Goal: Task Accomplishment & Management: Use online tool/utility

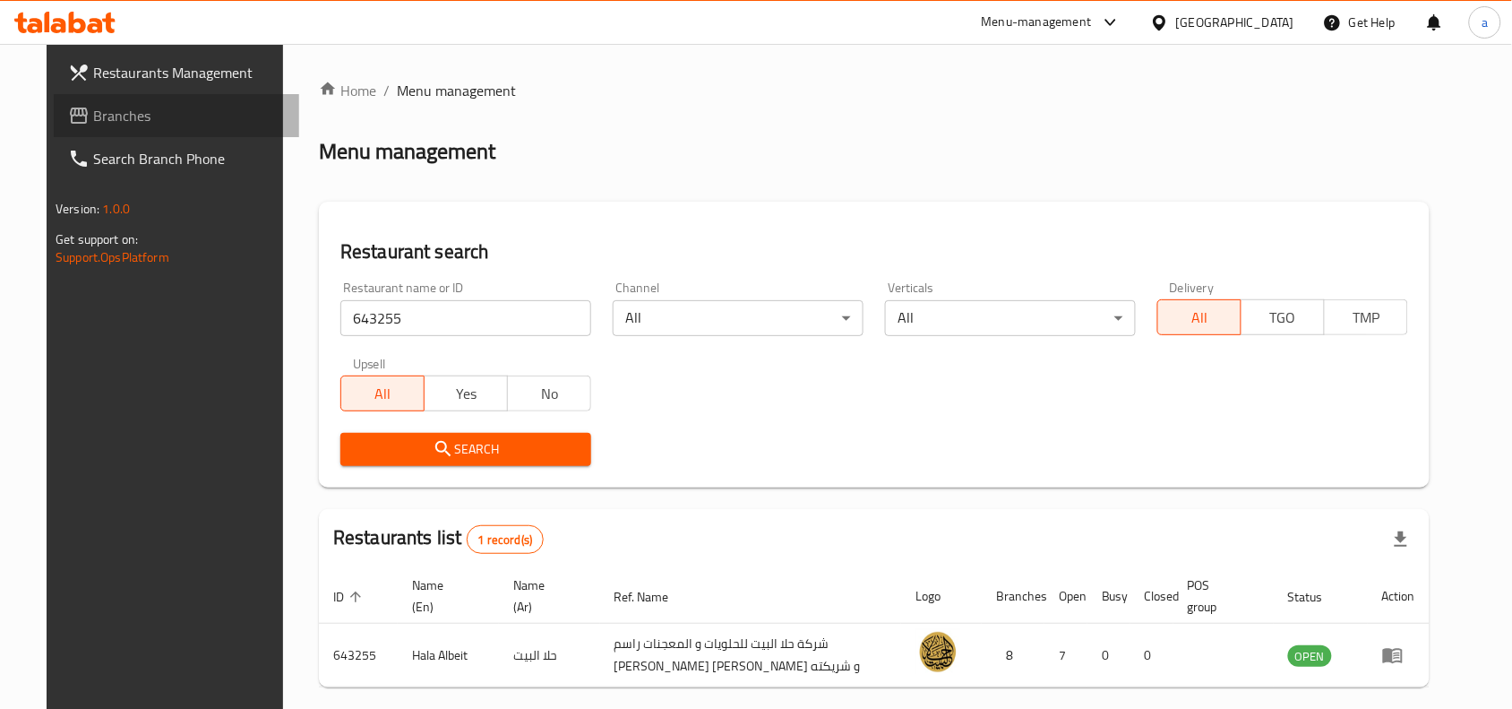
click at [113, 132] on link "Branches" at bounding box center [176, 115] width 245 height 43
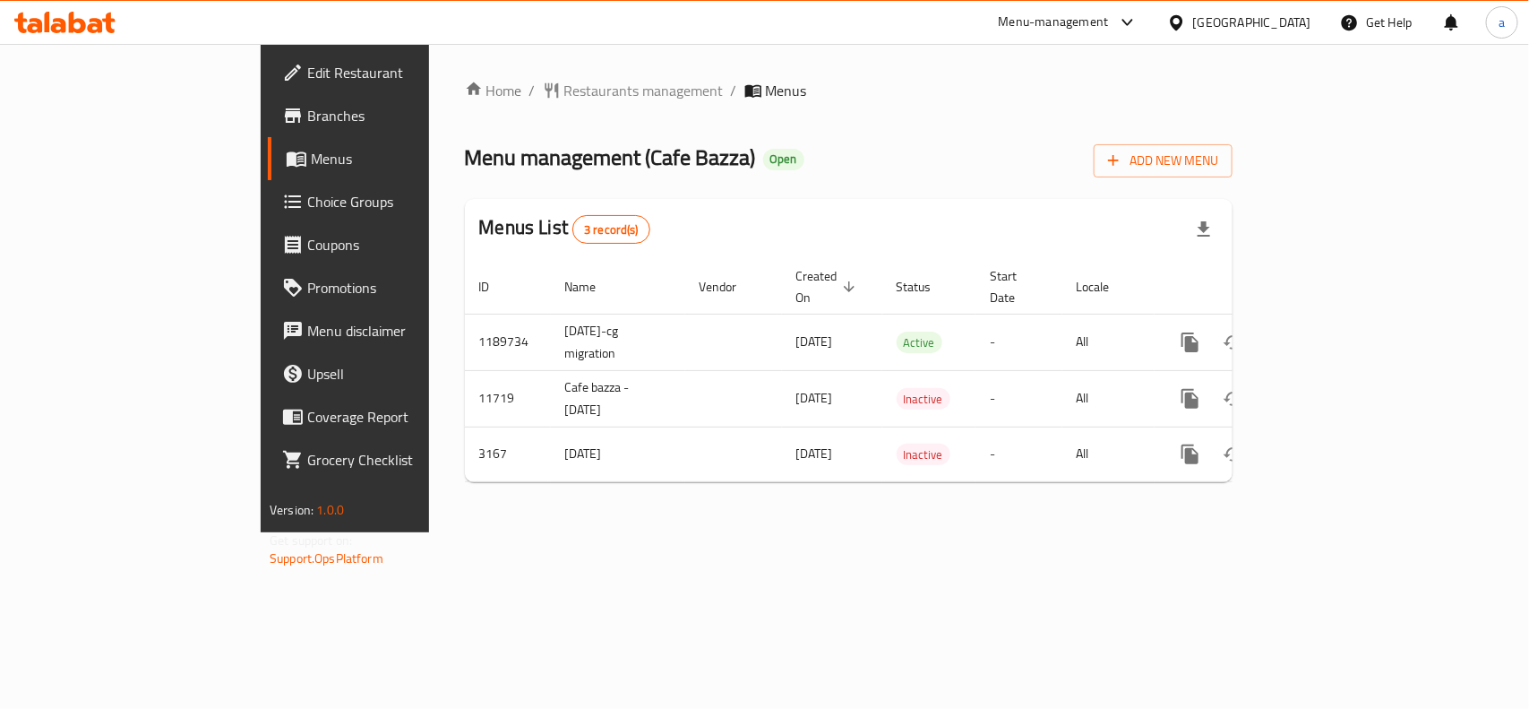
click at [307, 211] on span "Choice Groups" at bounding box center [404, 202] width 194 height 22
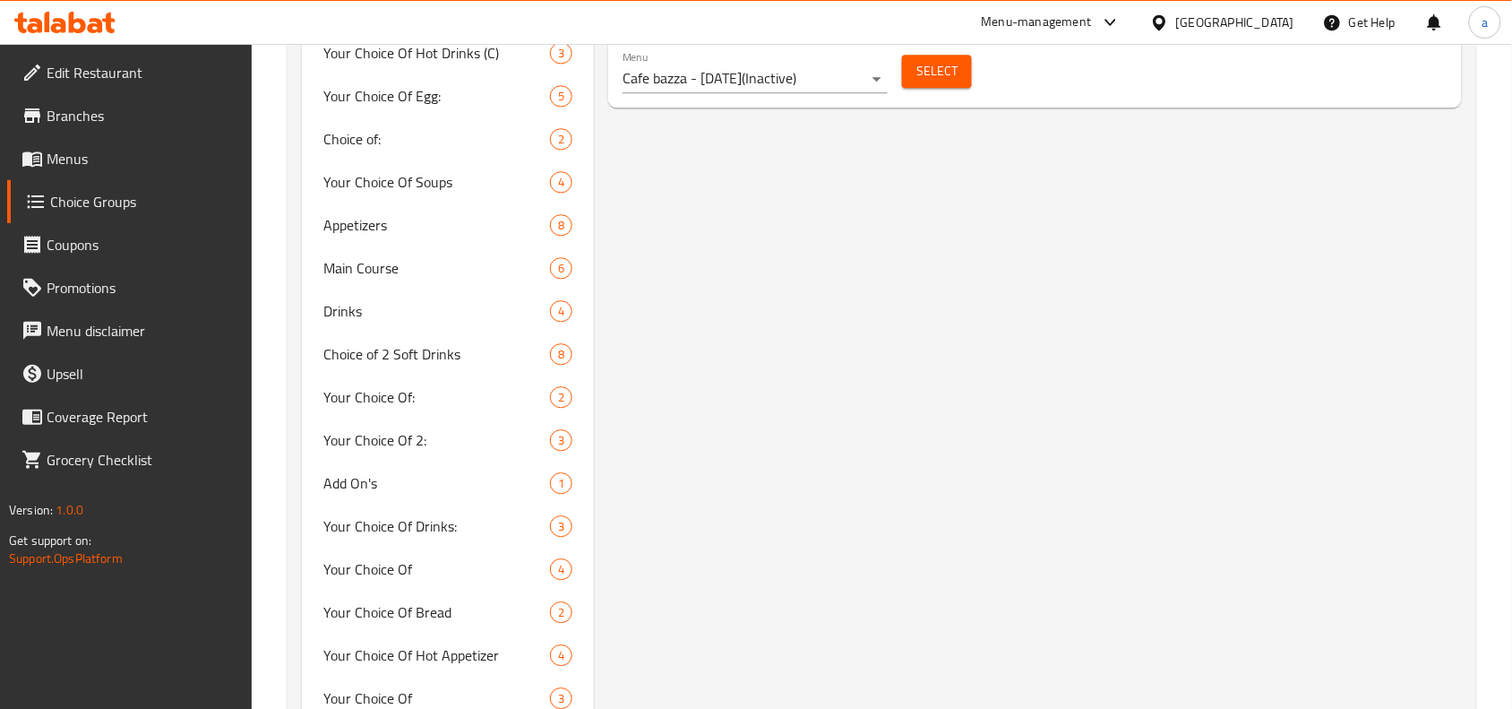
scroll to position [1232, 0]
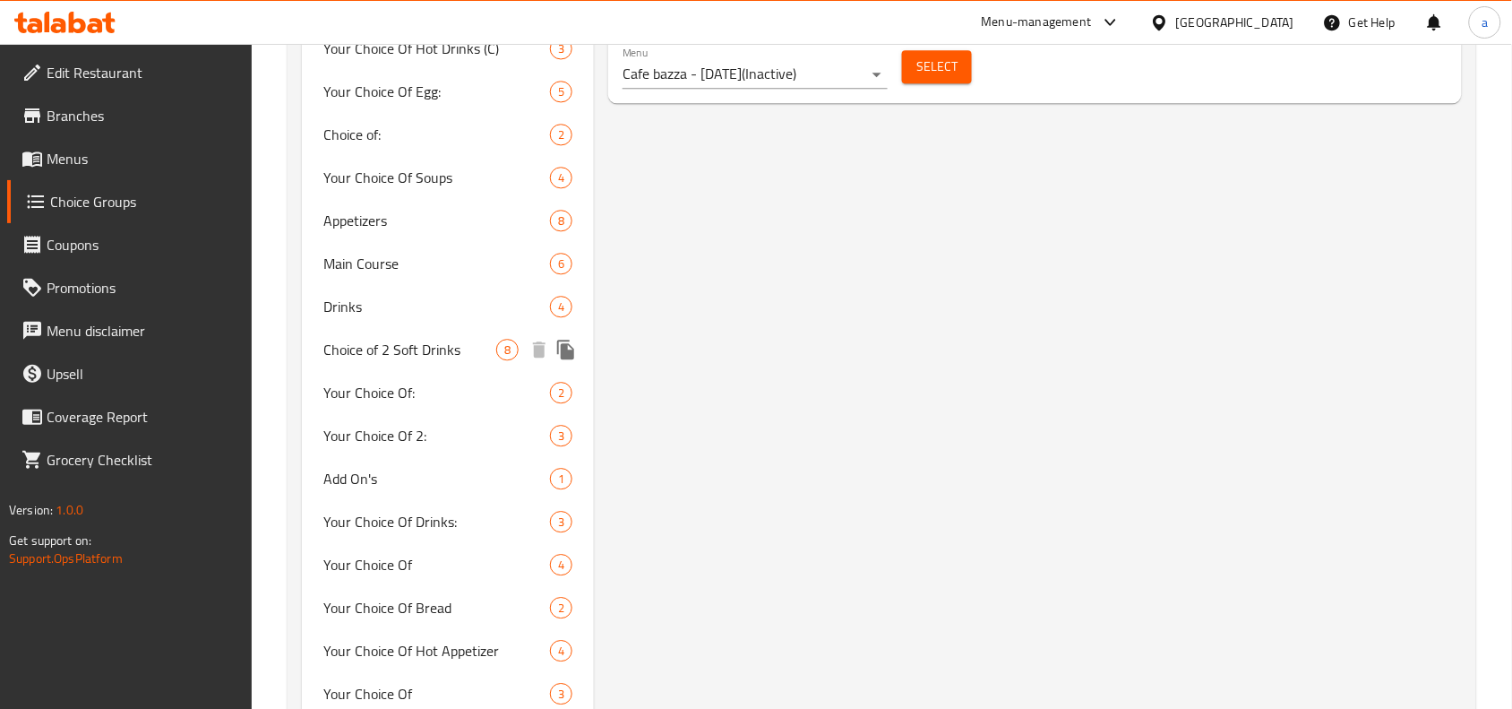
click at [401, 357] on span "Choice of 2 Soft Drinks" at bounding box center [409, 350] width 173 height 22
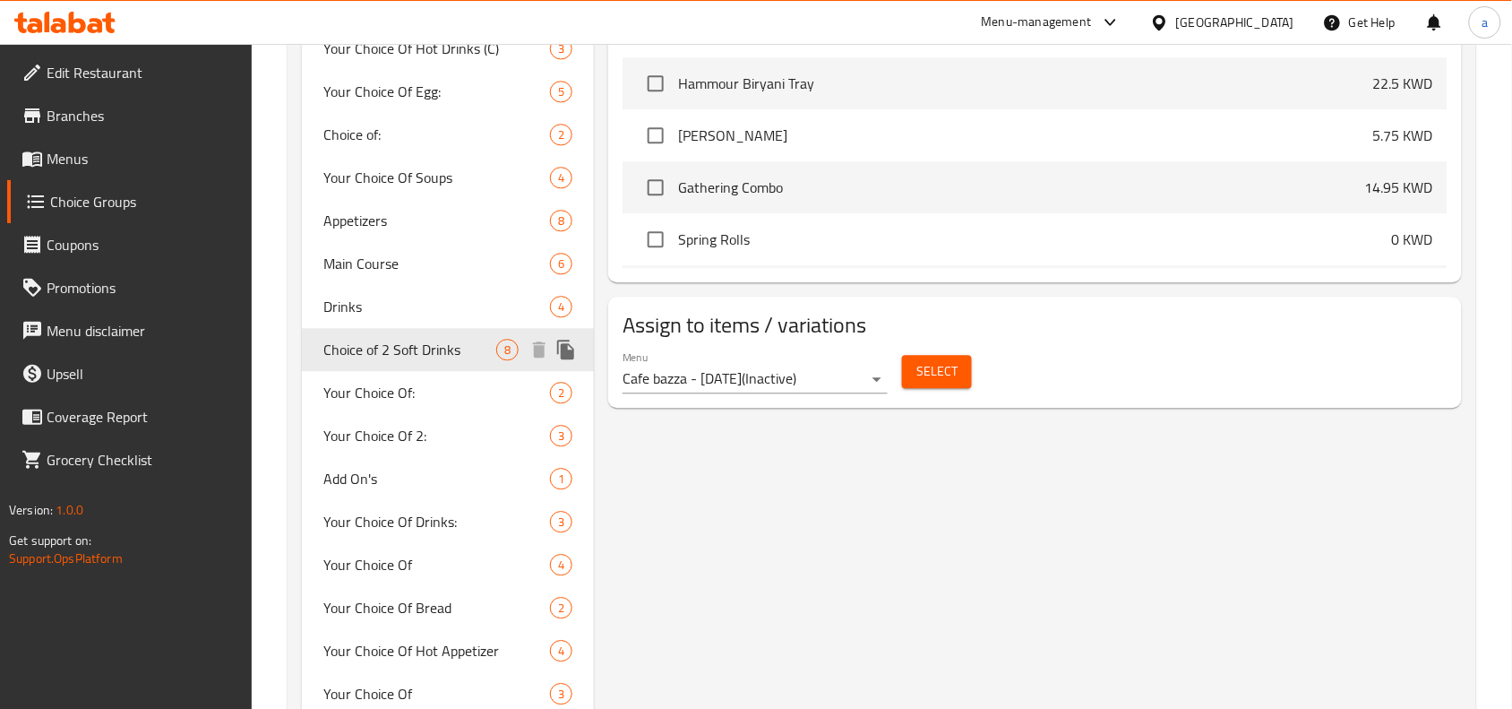
type input "Choice of 2 Soft Drinks"
type input "اختيار 2 مشروبات غازية"
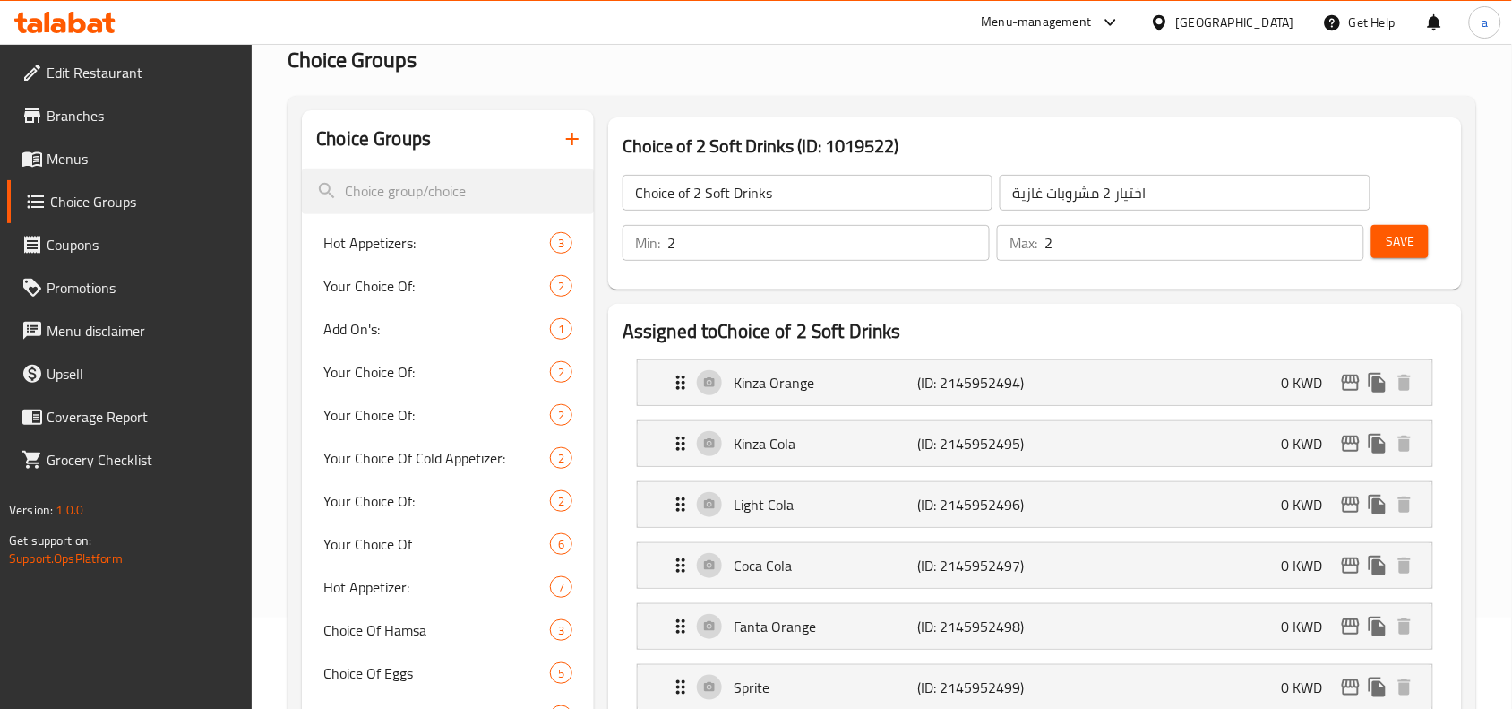
scroll to position [0, 0]
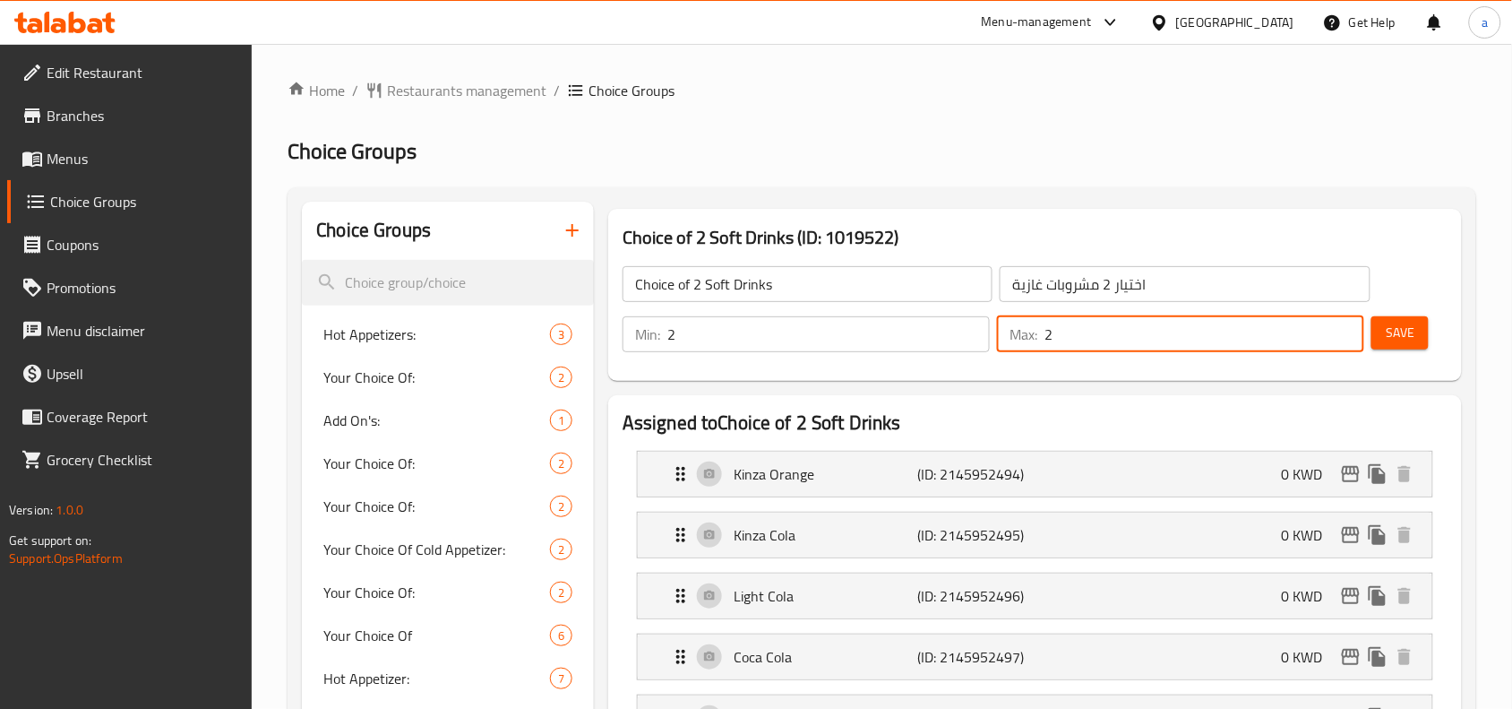
click at [1063, 337] on input "2" at bounding box center [1205, 334] width 320 height 36
click at [927, 331] on input "2" at bounding box center [828, 334] width 323 height 36
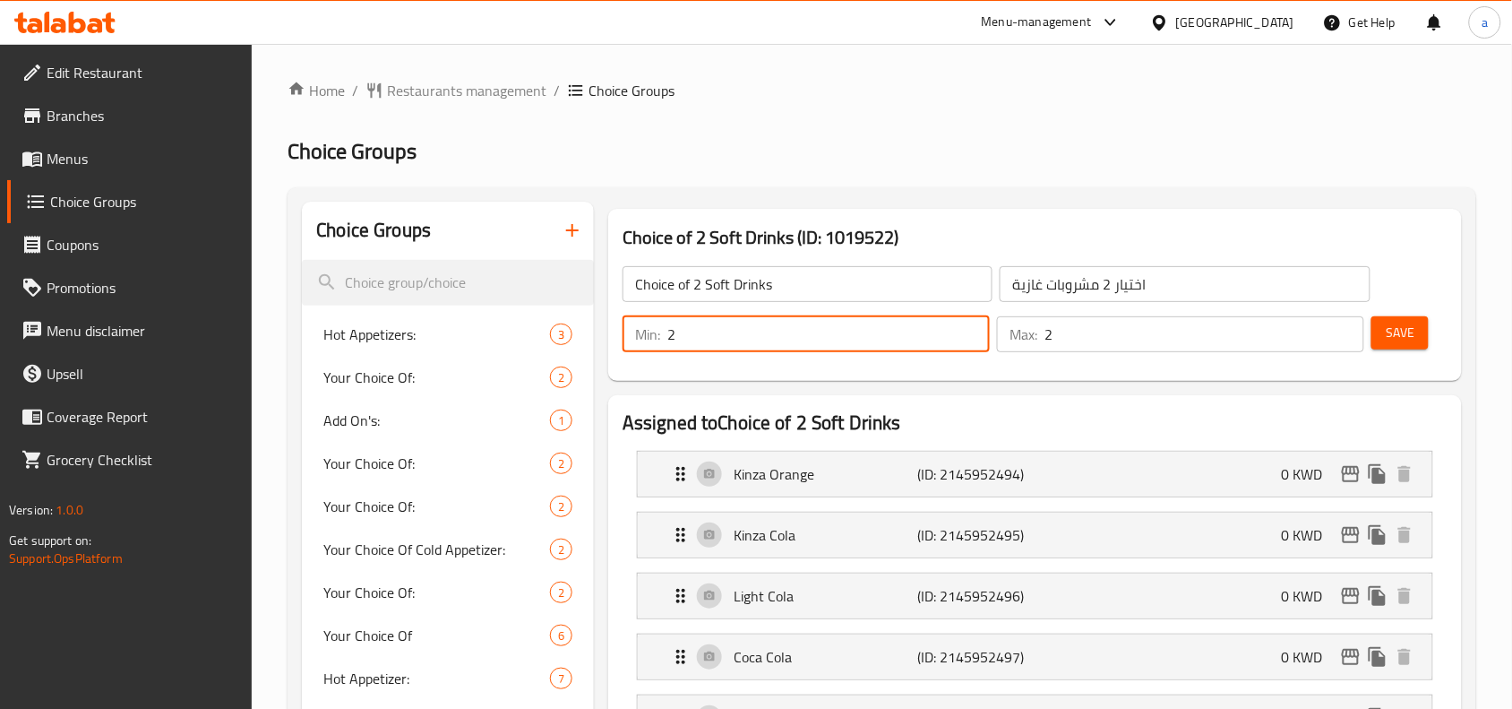
click at [94, 25] on icon at bounding box center [95, 25] width 15 height 15
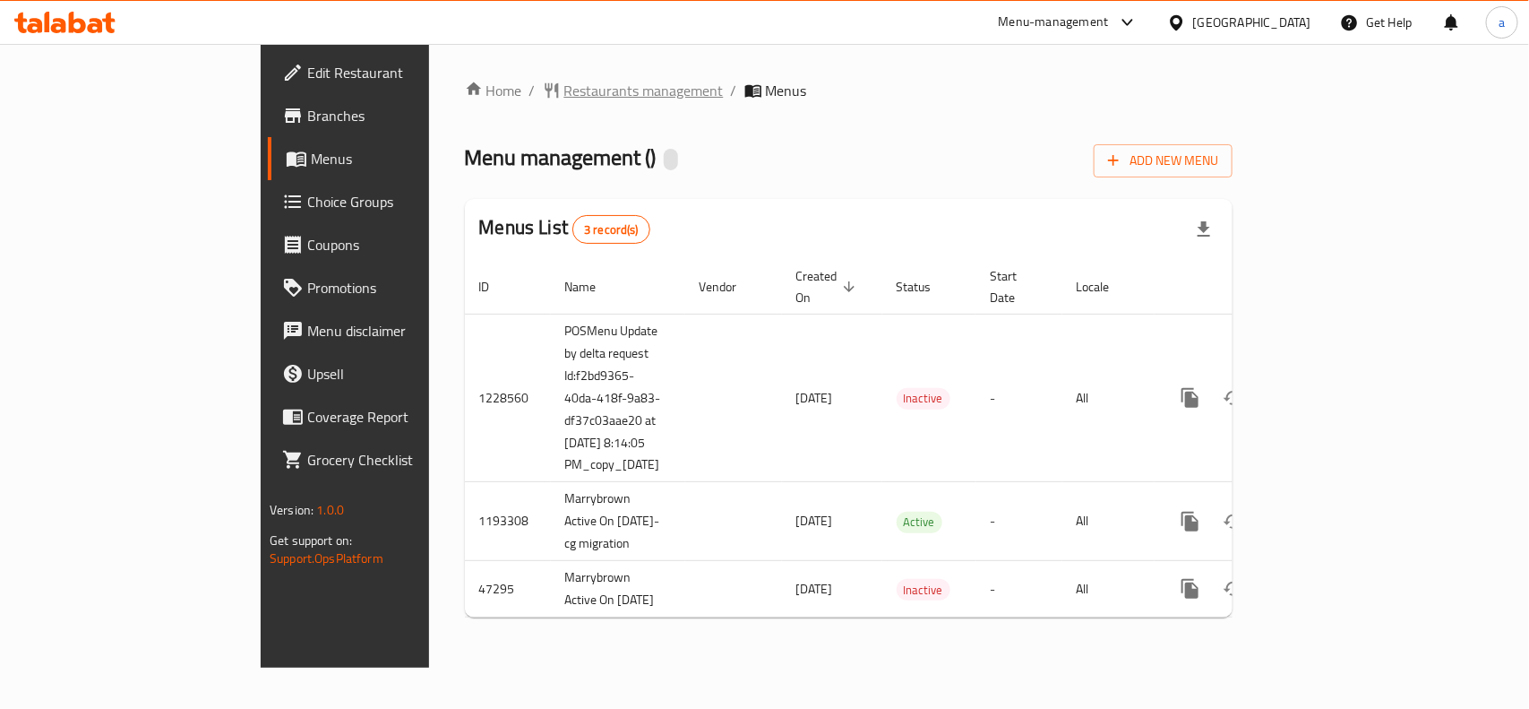
click at [564, 90] on span "Restaurants management" at bounding box center [643, 91] width 159 height 22
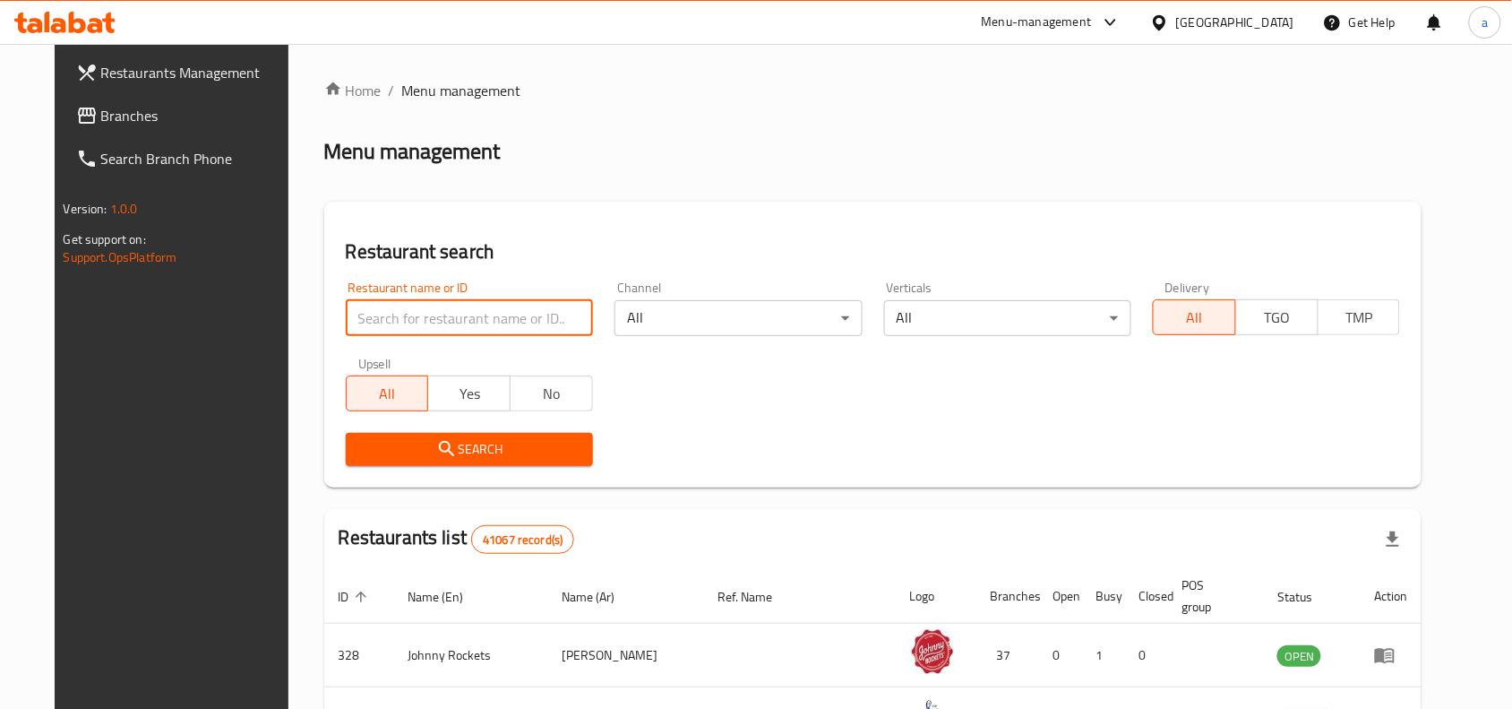
click at [439, 318] on input "search" at bounding box center [469, 318] width 247 height 36
paste input "938"
type input "938"
click button "Search" at bounding box center [469, 449] width 247 height 33
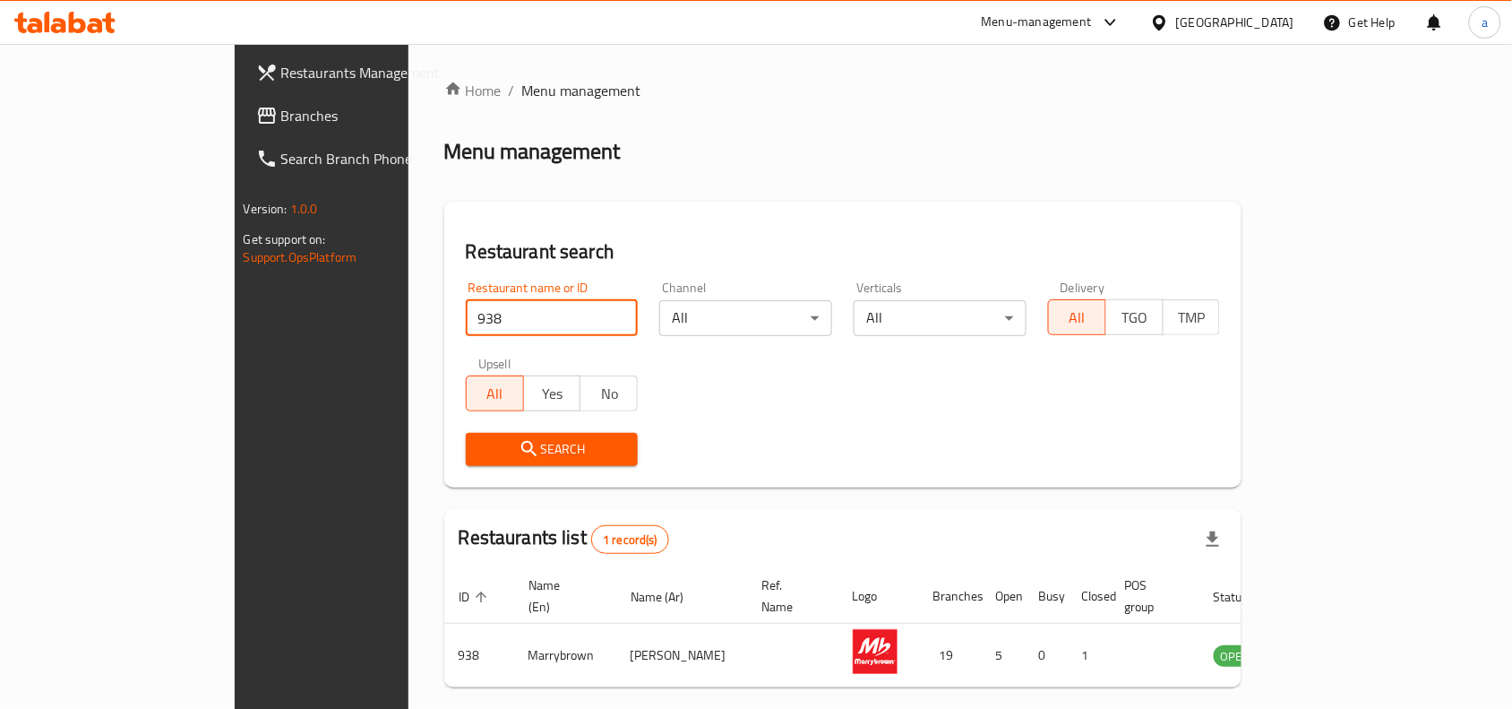
click at [1242, 25] on div "United Arab Emirates" at bounding box center [1235, 23] width 118 height 20
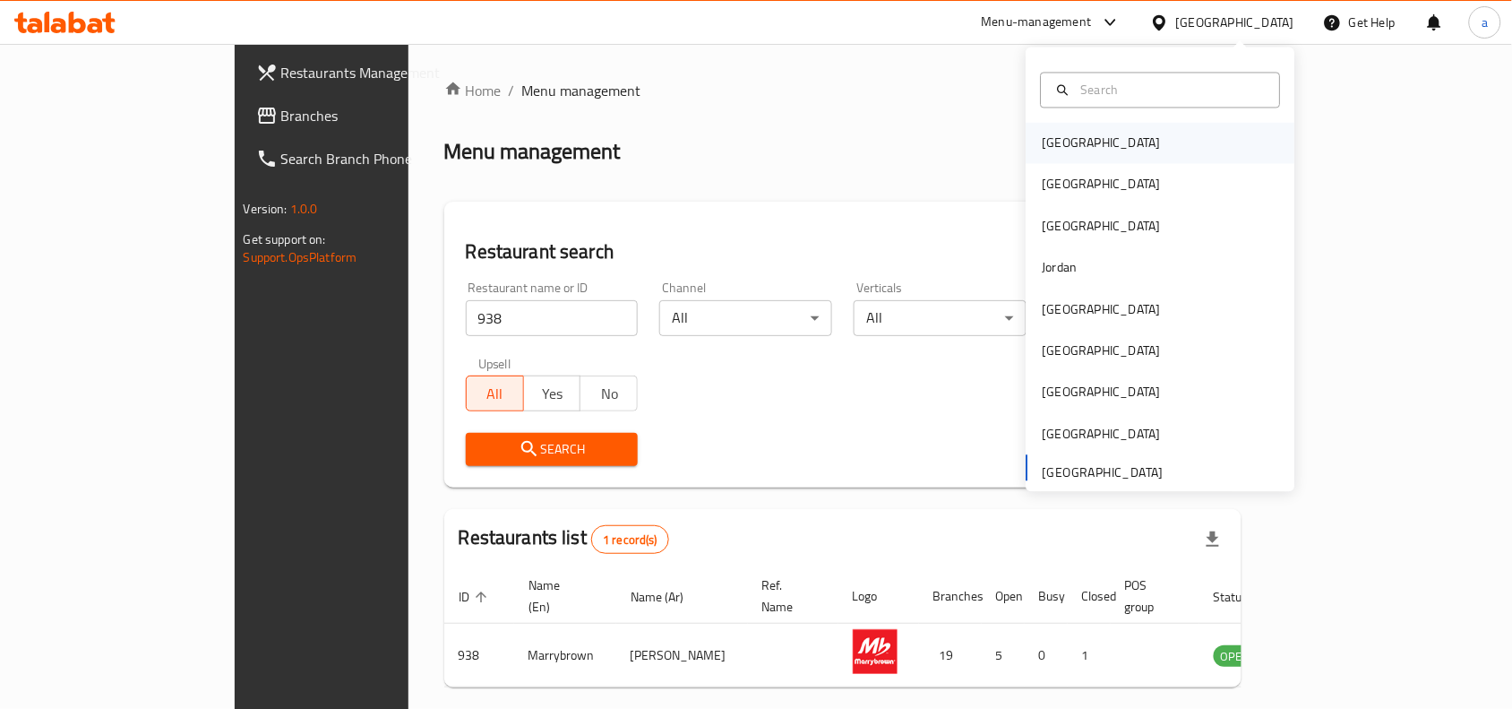
click at [1124, 140] on div "Bahrain" at bounding box center [1161, 143] width 269 height 41
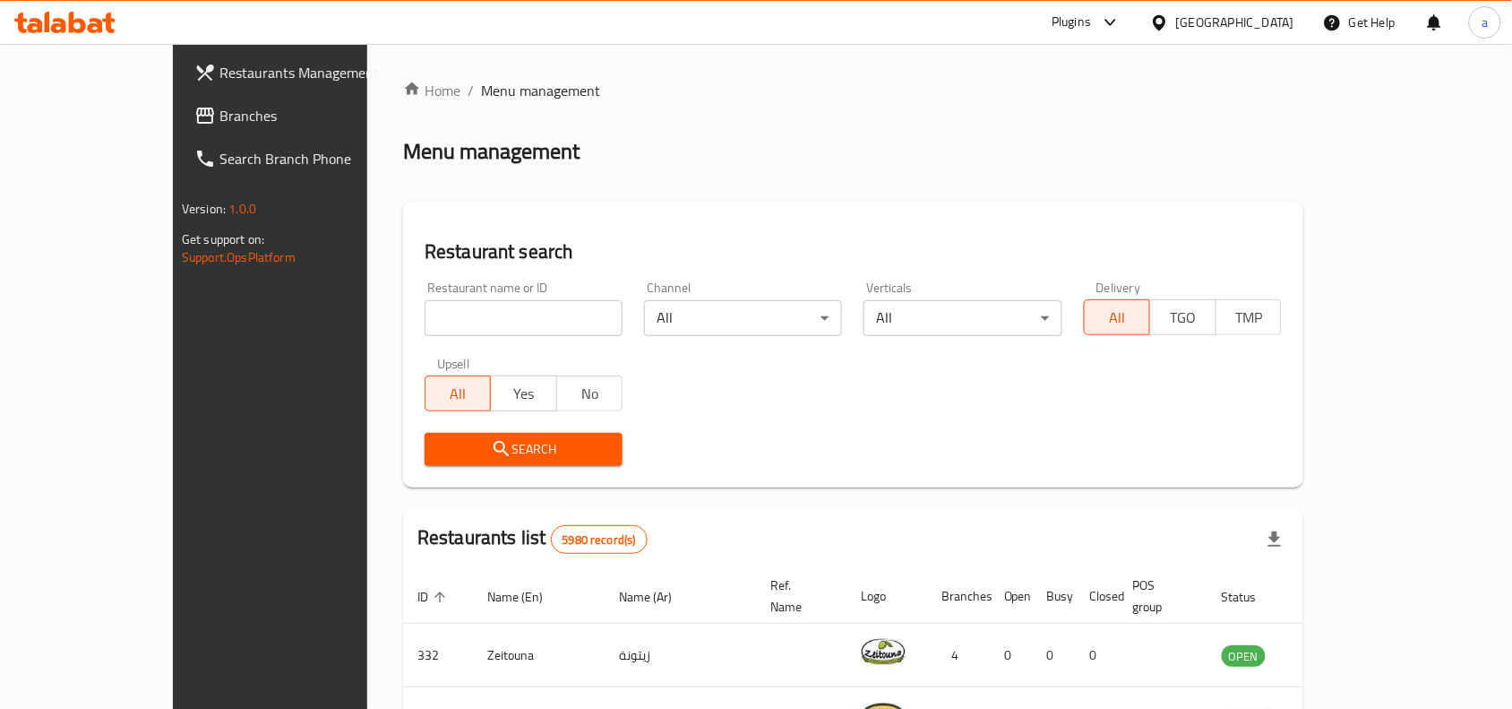
click at [220, 105] on span "Branches" at bounding box center [316, 116] width 192 height 22
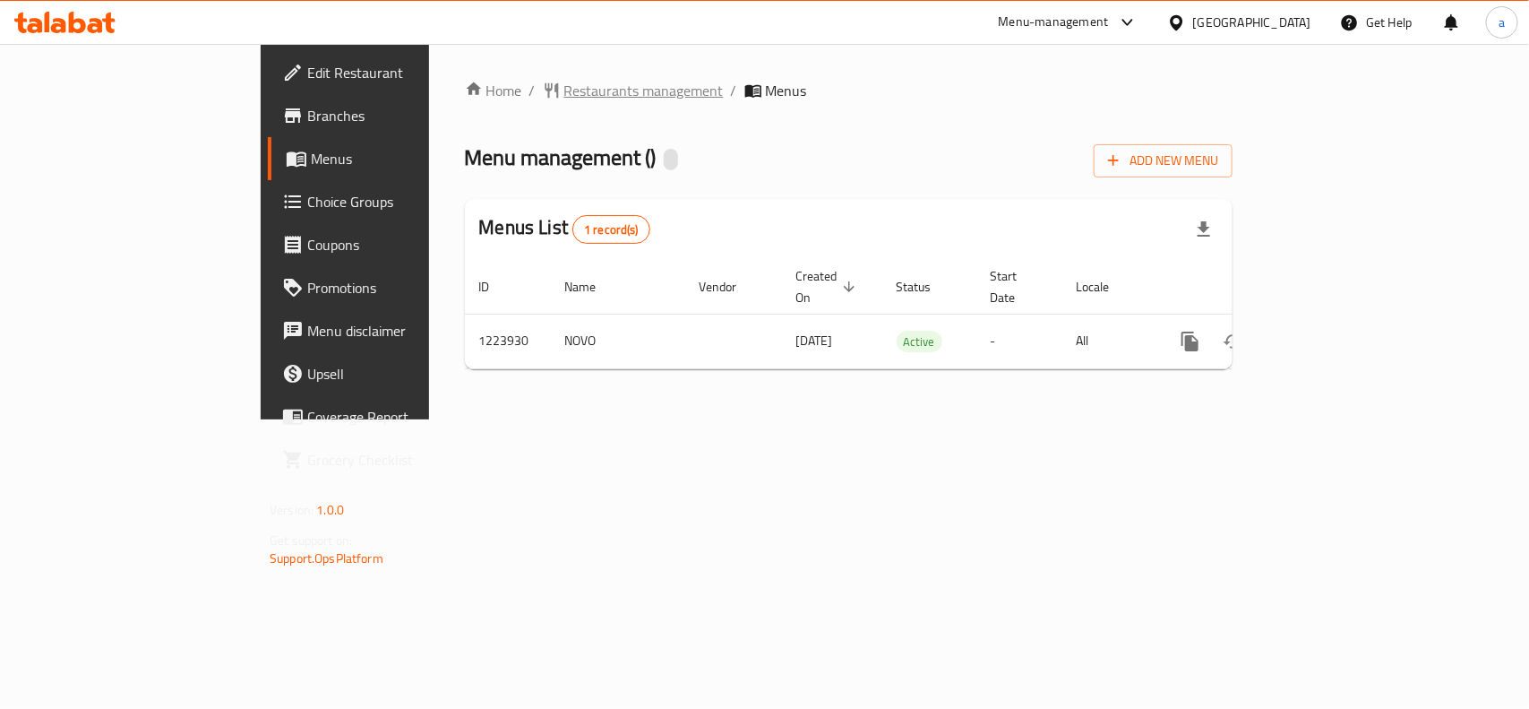
click at [564, 95] on span "Restaurants management" at bounding box center [643, 91] width 159 height 22
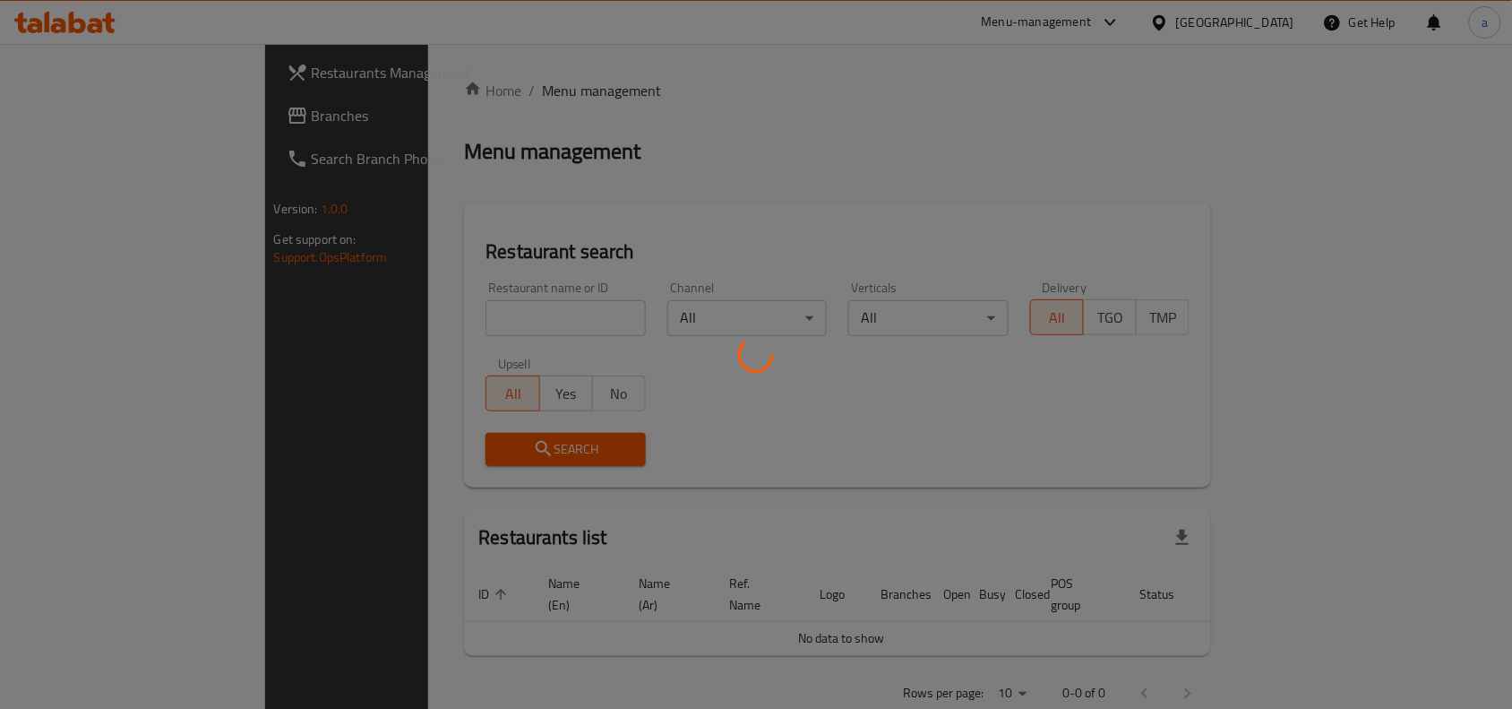
click at [436, 323] on div at bounding box center [756, 354] width 1512 height 709
click at [436, 311] on div at bounding box center [756, 354] width 1512 height 709
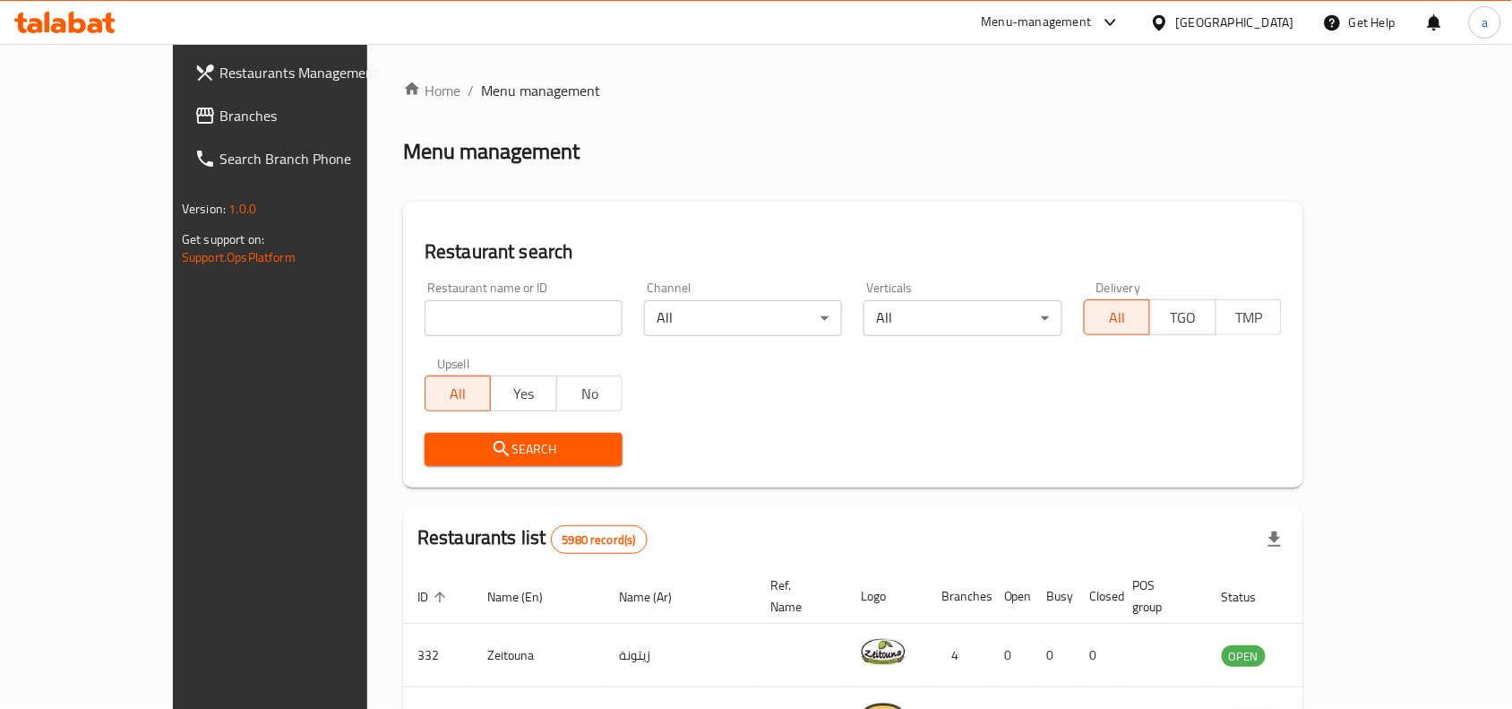
click at [441, 293] on div "Restaurant name or ID Restaurant name or ID" at bounding box center [524, 308] width 198 height 55
click at [425, 331] on input "search" at bounding box center [524, 318] width 198 height 36
paste input "674683"
type input "674683"
click button "Search" at bounding box center [524, 449] width 198 height 33
